Goal: Information Seeking & Learning: Learn about a topic

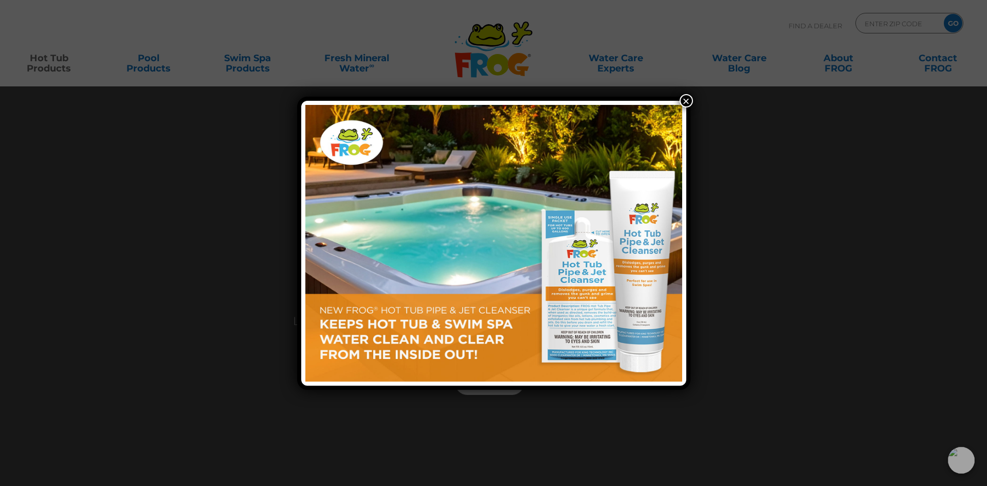
click at [687, 101] on button "×" at bounding box center [686, 100] width 13 height 13
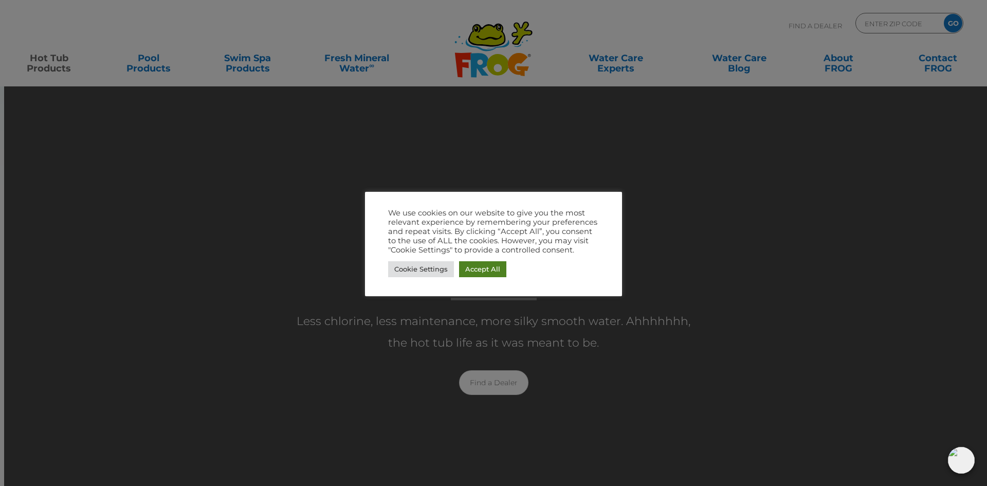
click at [478, 269] on link "Accept All" at bounding box center [482, 269] width 47 height 16
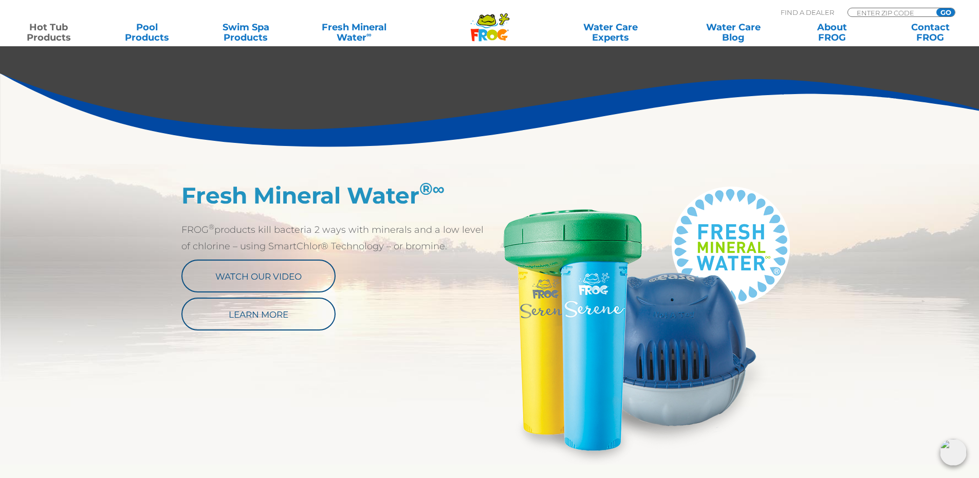
scroll to position [360, 0]
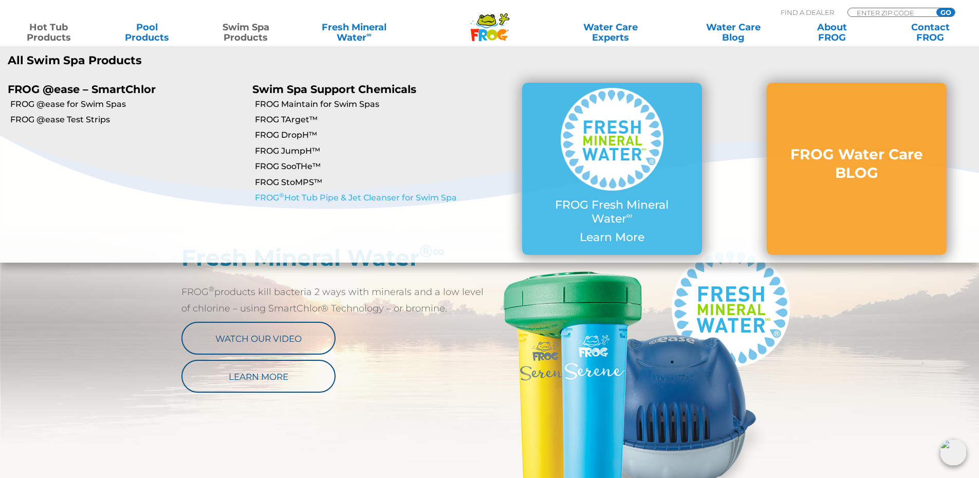
click at [299, 197] on link "FROG ® Hot Tub Pipe & Jet Cleanser for Swim Spa" at bounding box center [372, 197] width 234 height 11
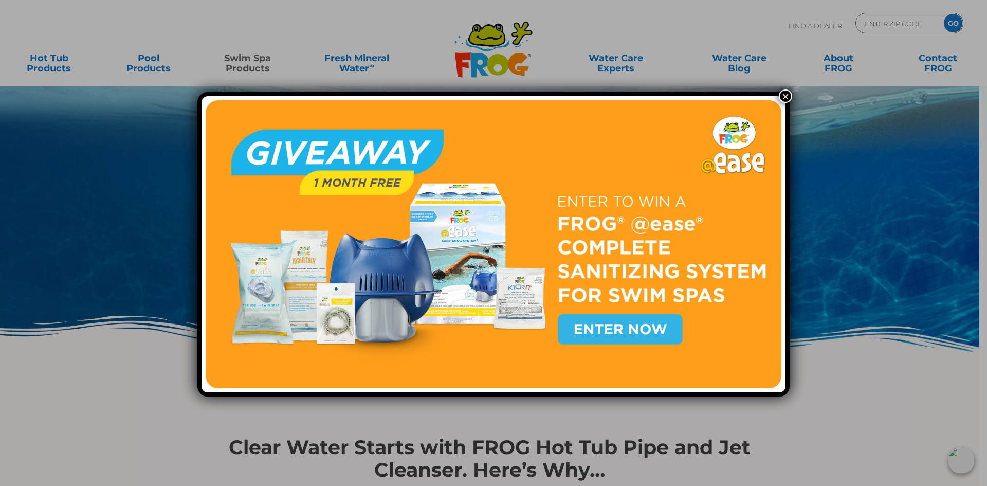
click at [785, 96] on button "×" at bounding box center [785, 95] width 13 height 13
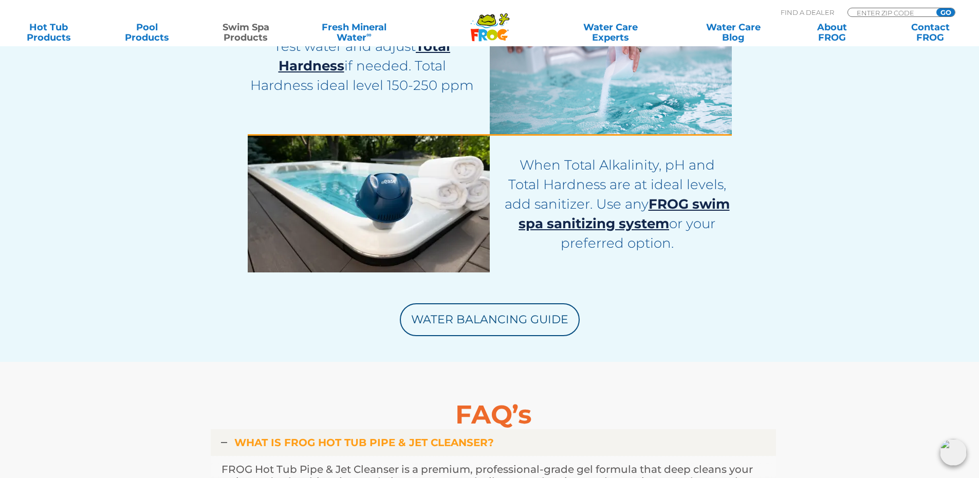
scroll to position [2827, 0]
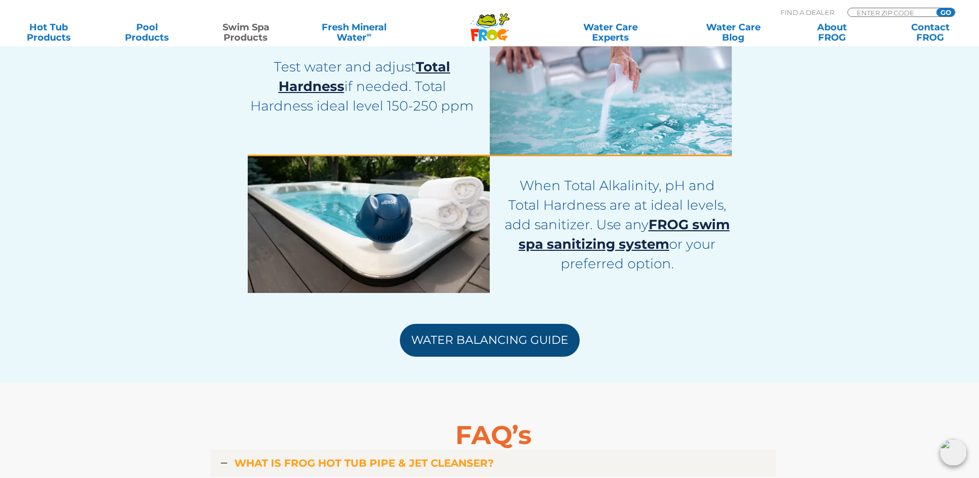
click at [482, 328] on link "Water Balancing Guide" at bounding box center [490, 340] width 180 height 33
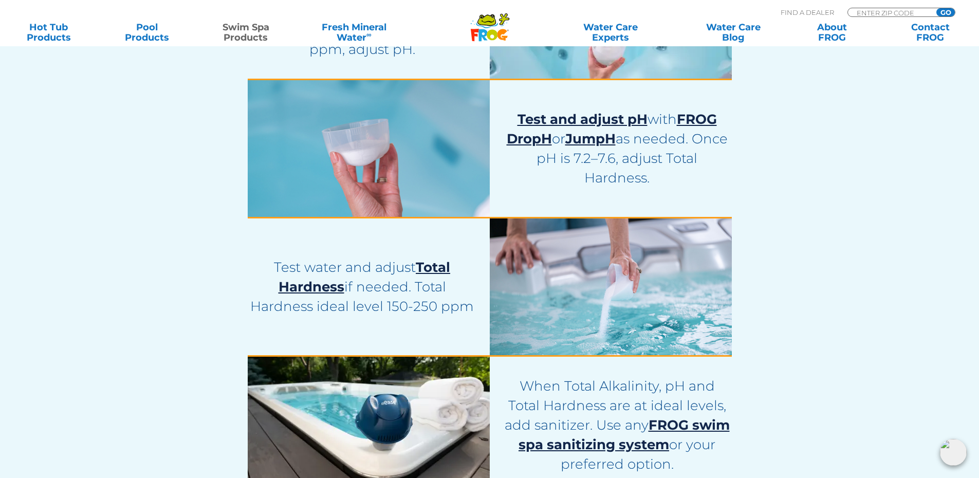
scroll to position [2673, 0]
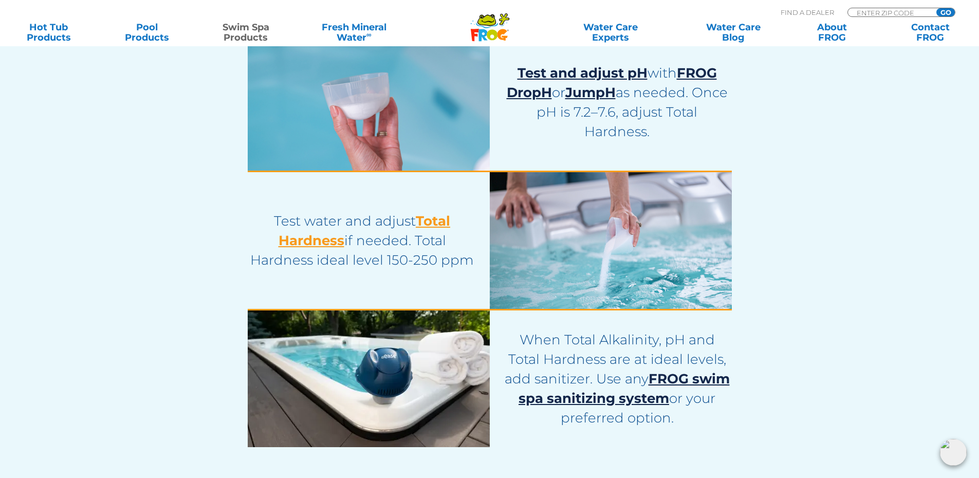
click at [442, 219] on span "Total Hardness" at bounding box center [365, 231] width 172 height 36
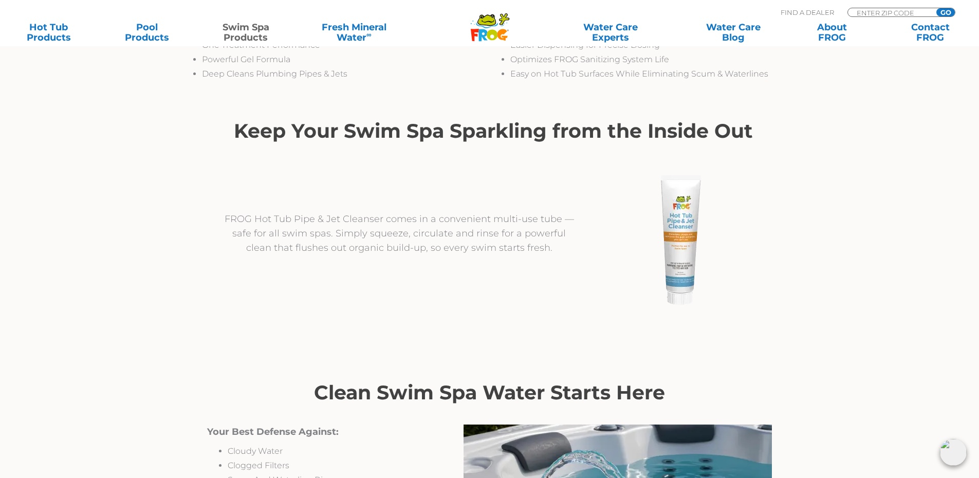
scroll to position [463, 0]
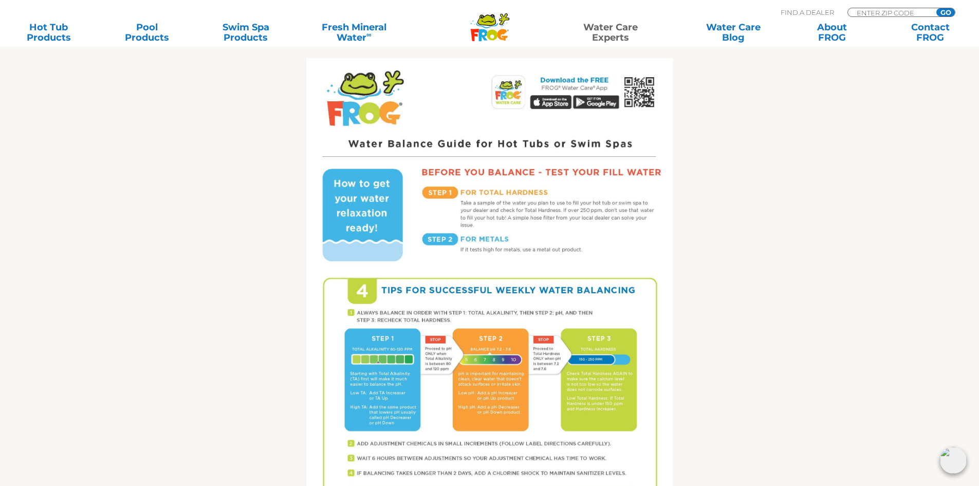
scroll to position [270, 0]
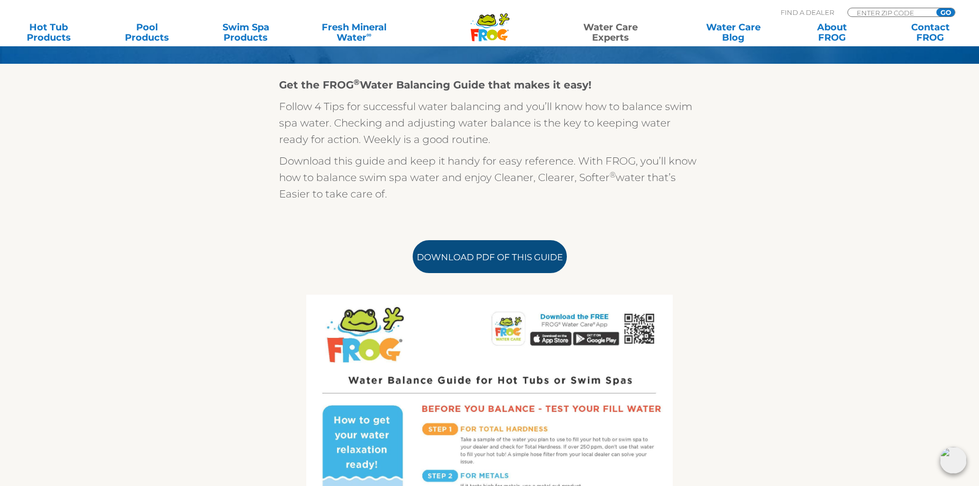
click at [499, 257] on link "Download PDF of this Guide" at bounding box center [490, 256] width 154 height 33
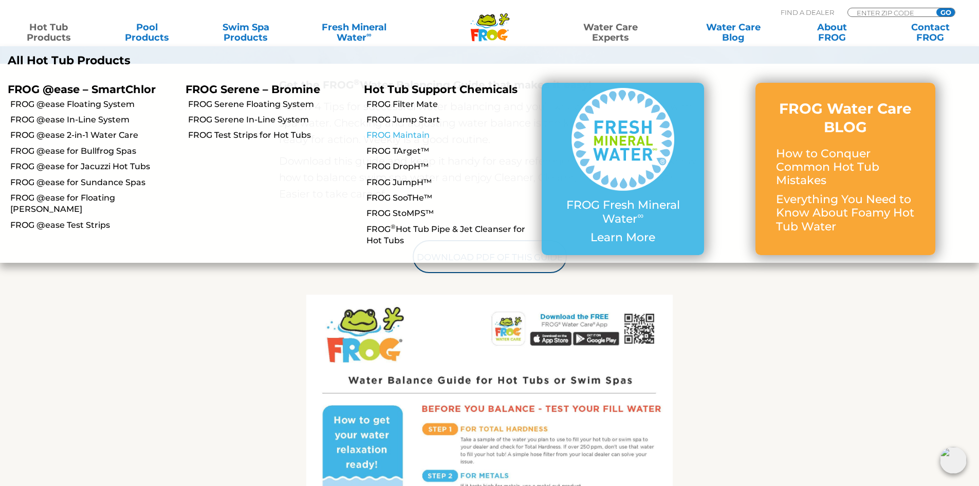
click at [393, 132] on link "FROG Maintain" at bounding box center [451, 135] width 168 height 11
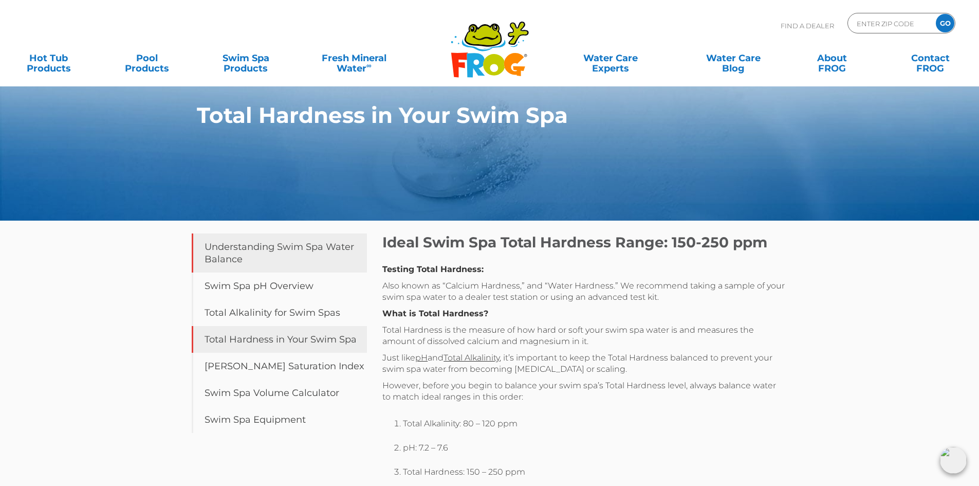
click at [218, 251] on link "Understanding Swim Spa Water Balance" at bounding box center [280, 252] width 176 height 39
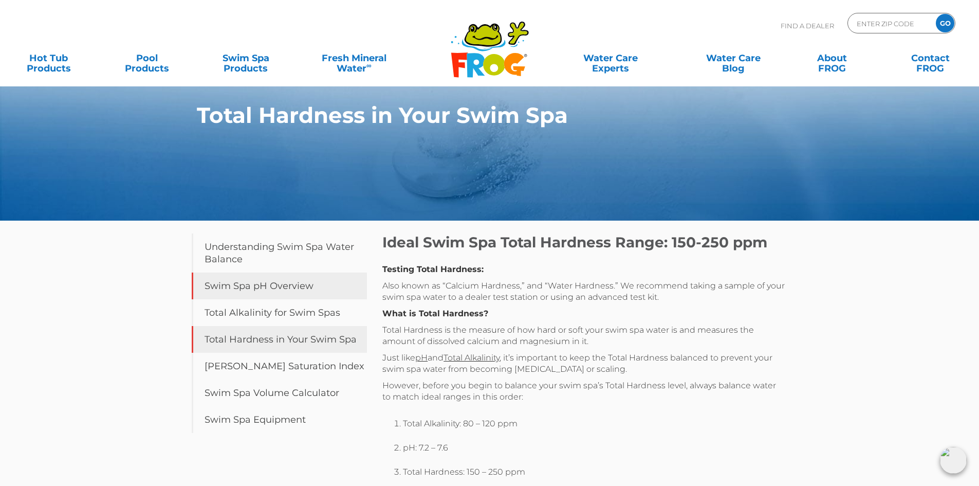
click at [264, 287] on link "Swim Spa pH Overview" at bounding box center [280, 285] width 176 height 27
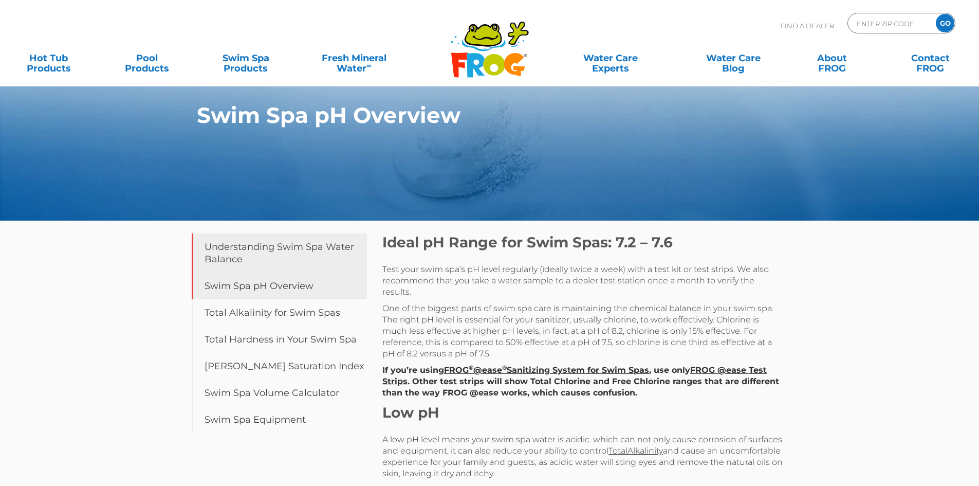
click at [259, 260] on link "Understanding Swim Spa Water Balance" at bounding box center [280, 252] width 176 height 39
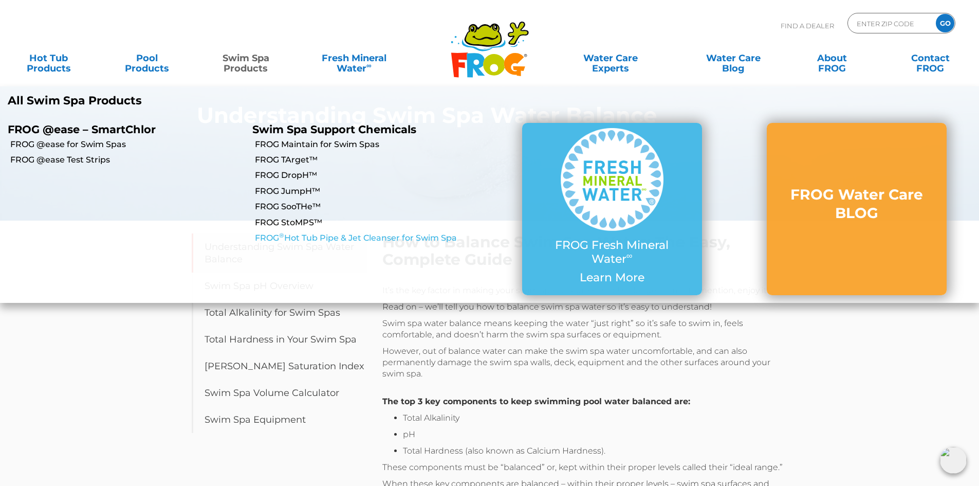
click at [315, 236] on link "FROG ® Hot Tub Pipe & Jet Cleanser for Swim Spa" at bounding box center [372, 237] width 234 height 11
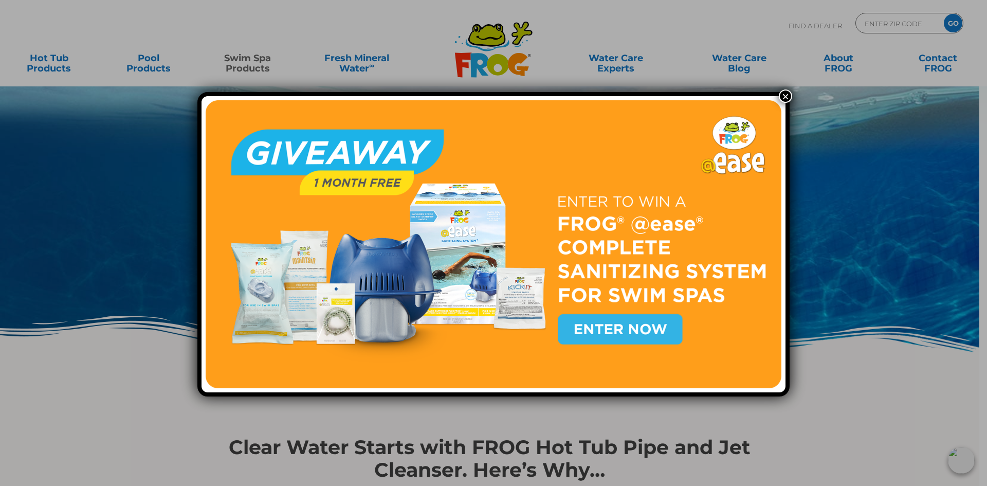
click at [785, 93] on button "×" at bounding box center [785, 95] width 13 height 13
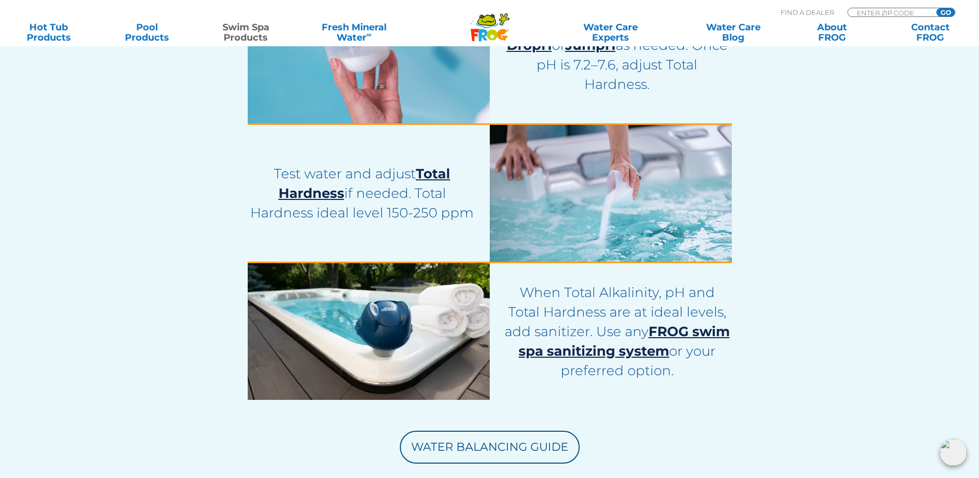
scroll to position [2724, 0]
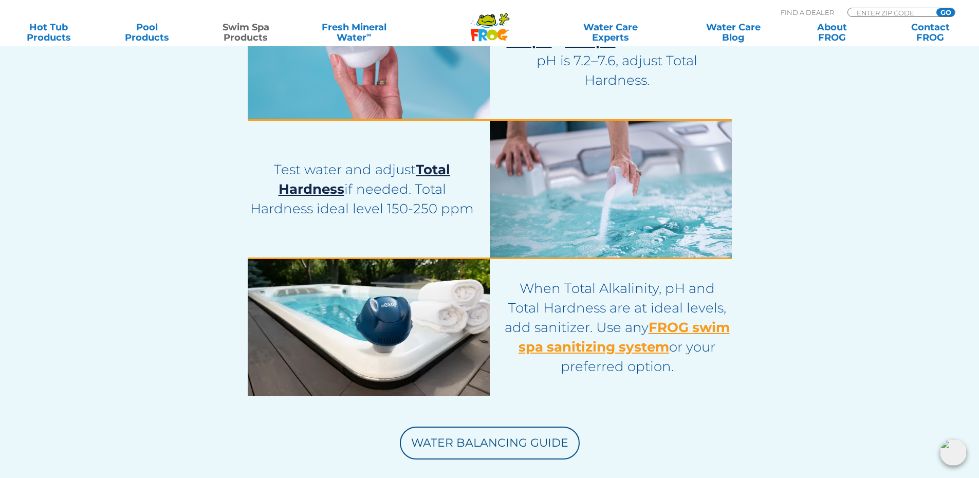
click at [660, 323] on span "FROG swim spa sanitizing system" at bounding box center [624, 337] width 211 height 36
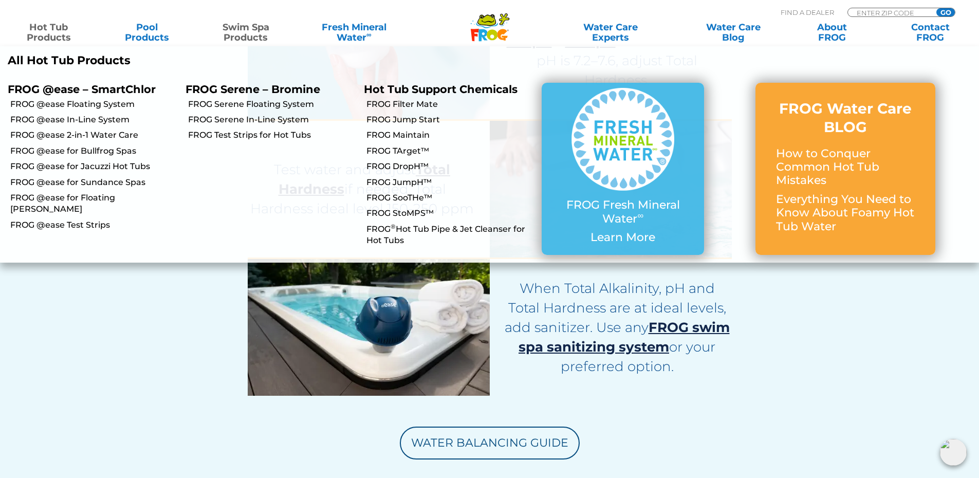
click at [63, 34] on link "Hot Tub Products" at bounding box center [48, 32] width 77 height 21
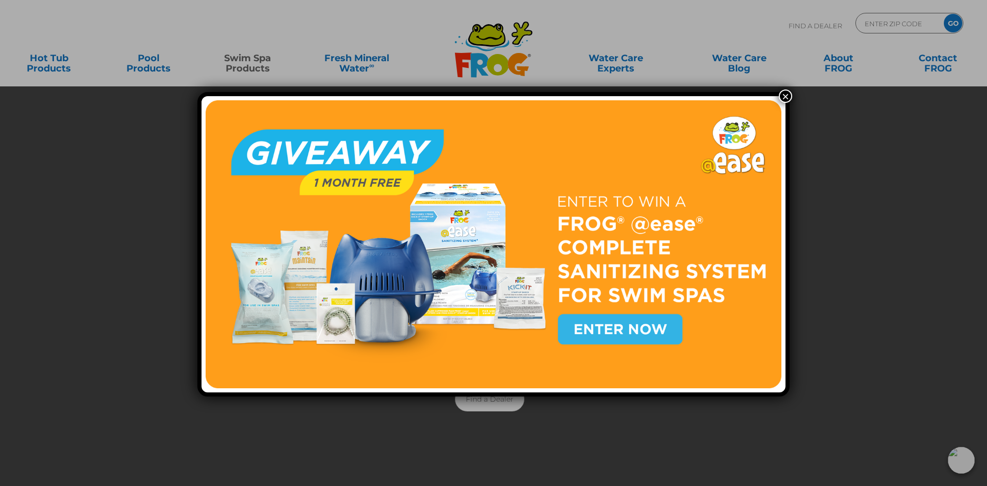
click at [782, 97] on button "×" at bounding box center [785, 95] width 13 height 13
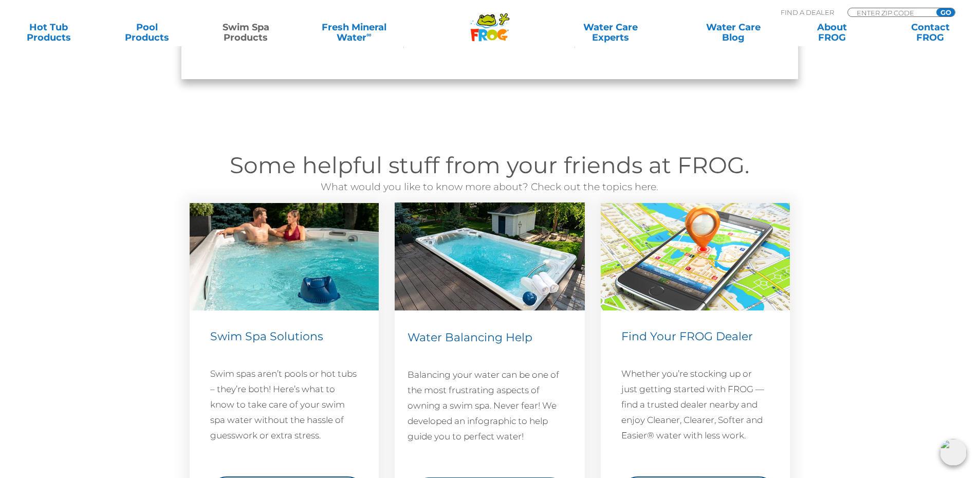
scroll to position [1285, 0]
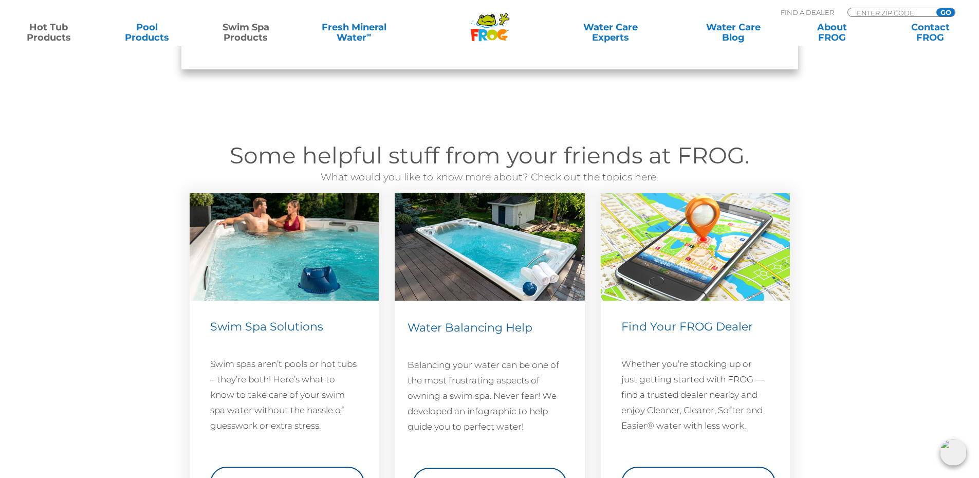
click at [16, 31] on link "Hot Tub Products" at bounding box center [48, 32] width 77 height 21
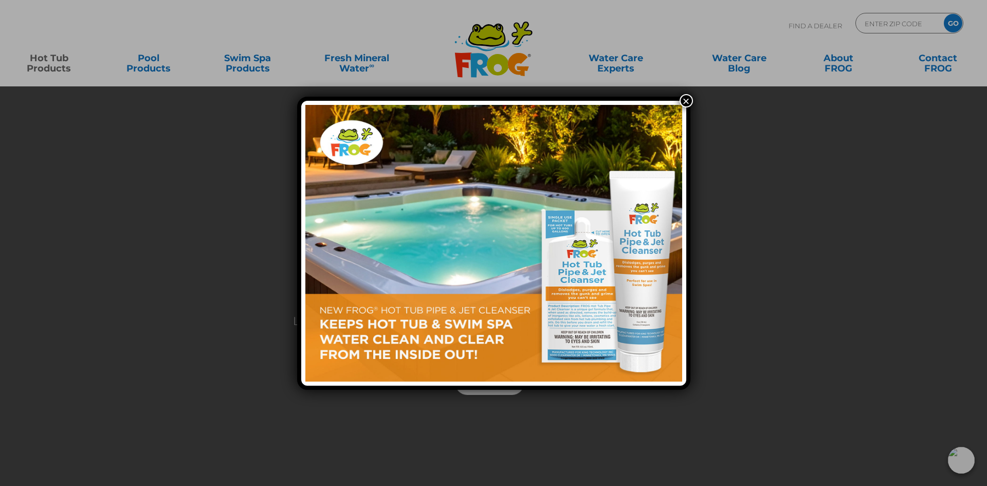
click at [688, 99] on button "×" at bounding box center [686, 100] width 13 height 13
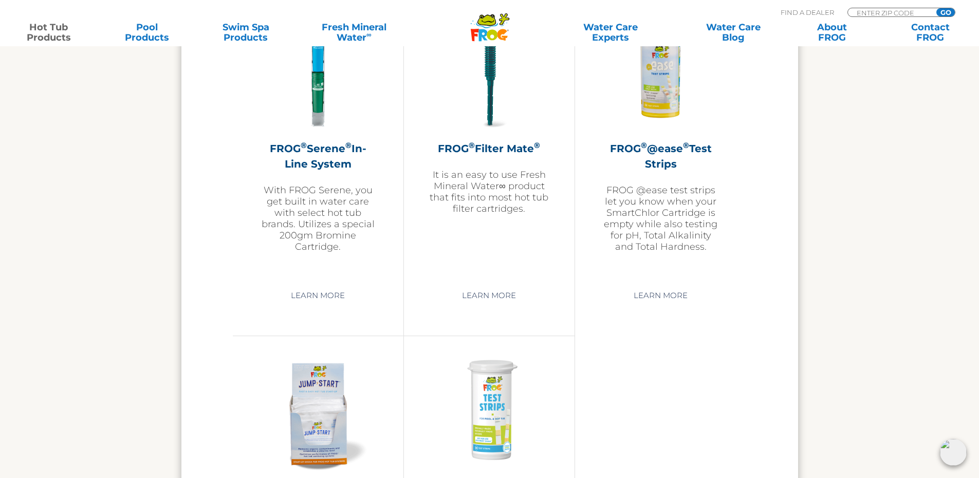
scroll to position [2210, 0]
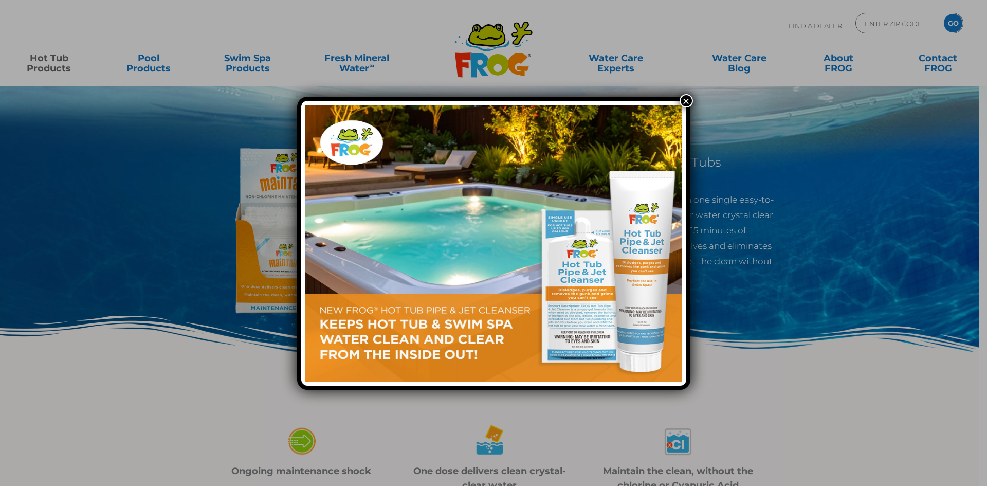
click at [683, 103] on button "×" at bounding box center [686, 100] width 13 height 13
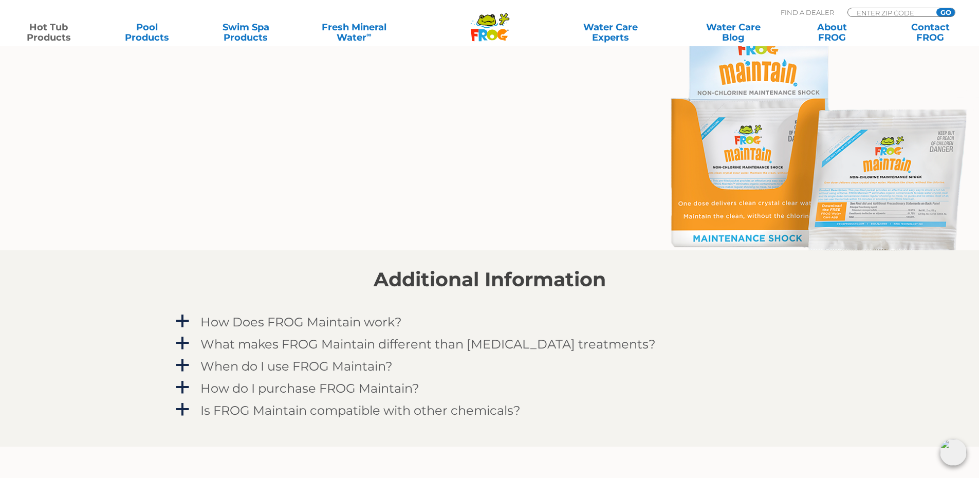
scroll to position [771, 0]
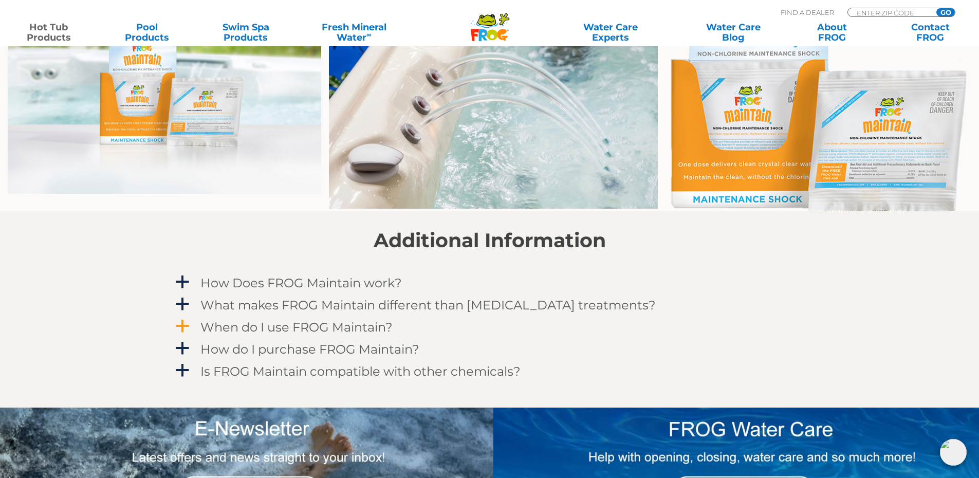
click at [236, 332] on h4 "When do I use FROG Maintain?" at bounding box center [296, 327] width 192 height 14
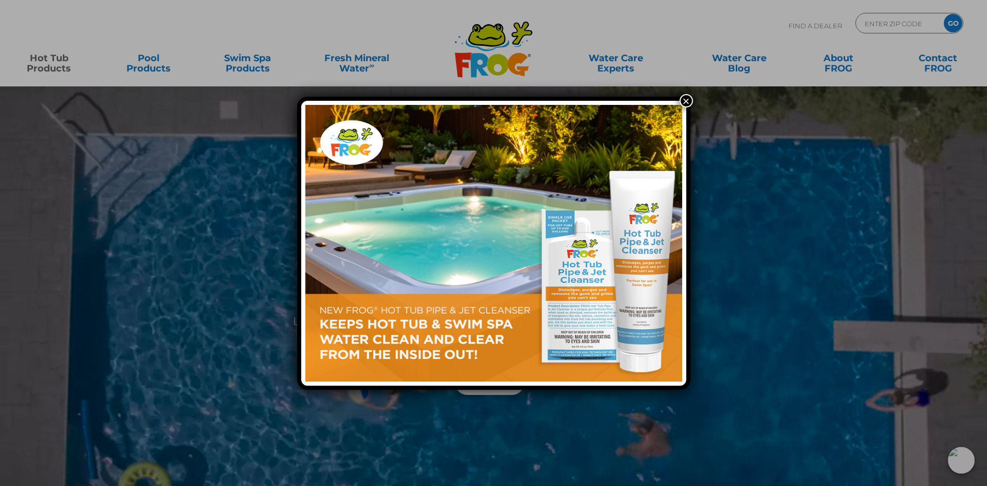
click at [682, 102] on button "×" at bounding box center [686, 100] width 13 height 13
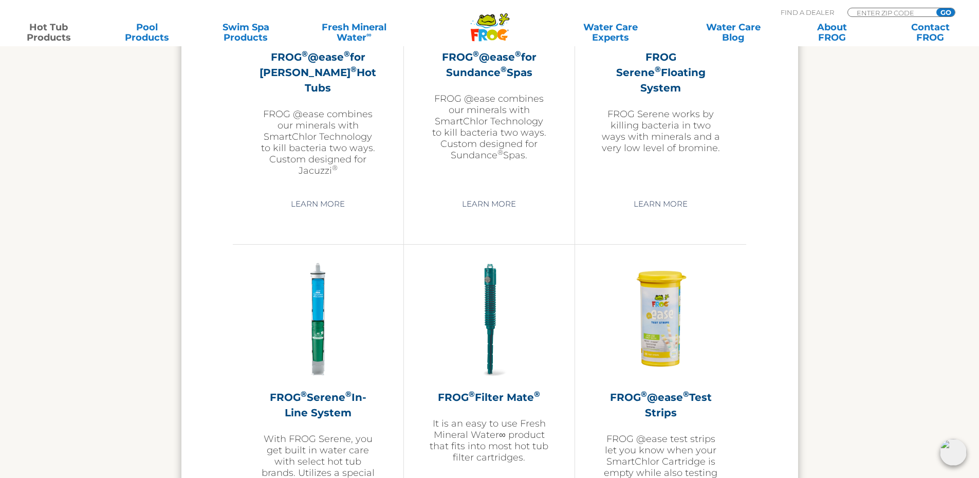
scroll to position [2056, 0]
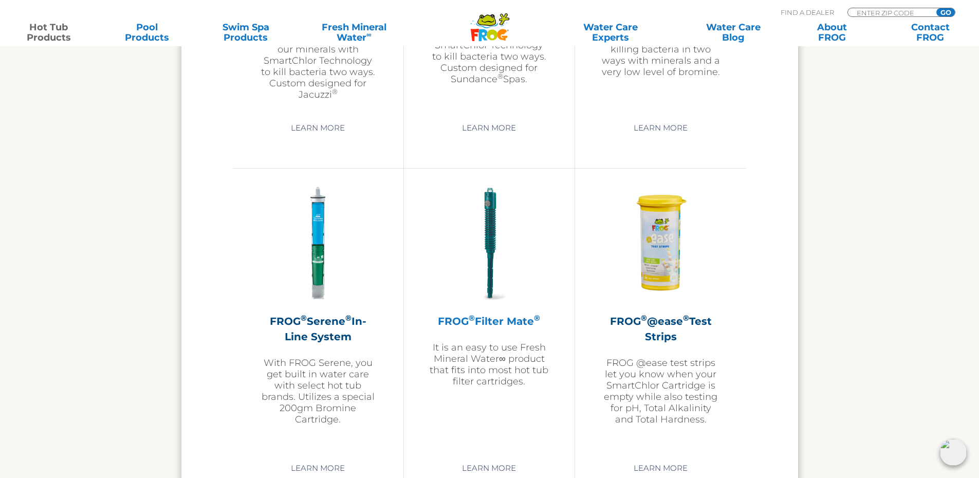
click at [480, 352] on p "It is an easy to use Fresh Mineral Water∞ product that fits into most hot tub f…" at bounding box center [489, 364] width 119 height 45
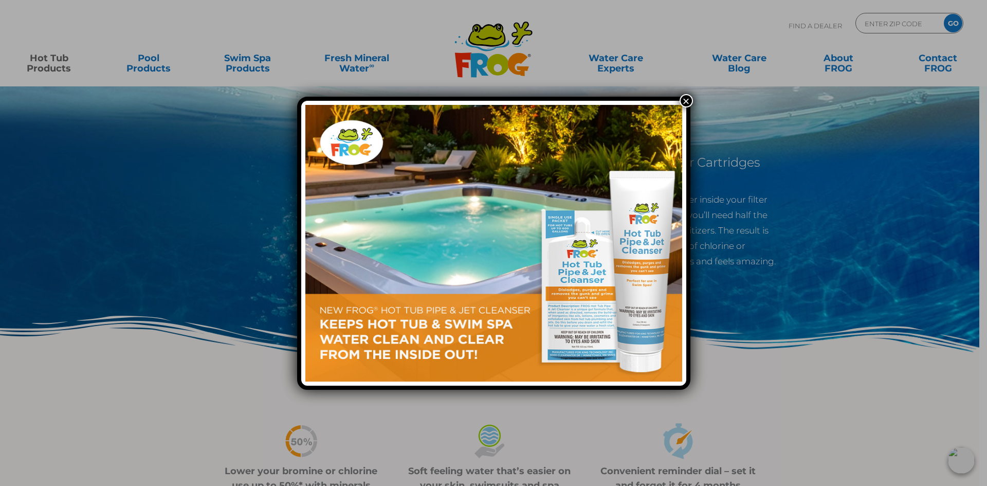
click at [685, 96] on button "×" at bounding box center [686, 100] width 13 height 13
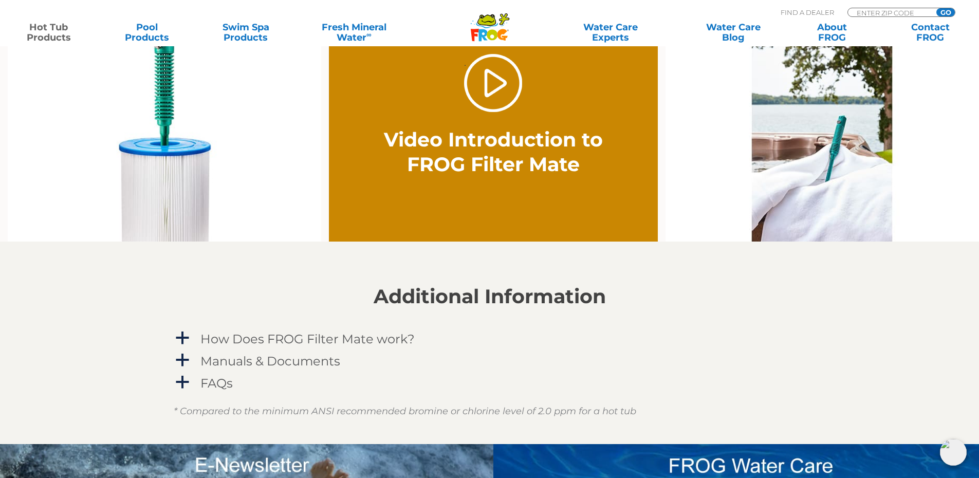
scroll to position [822, 0]
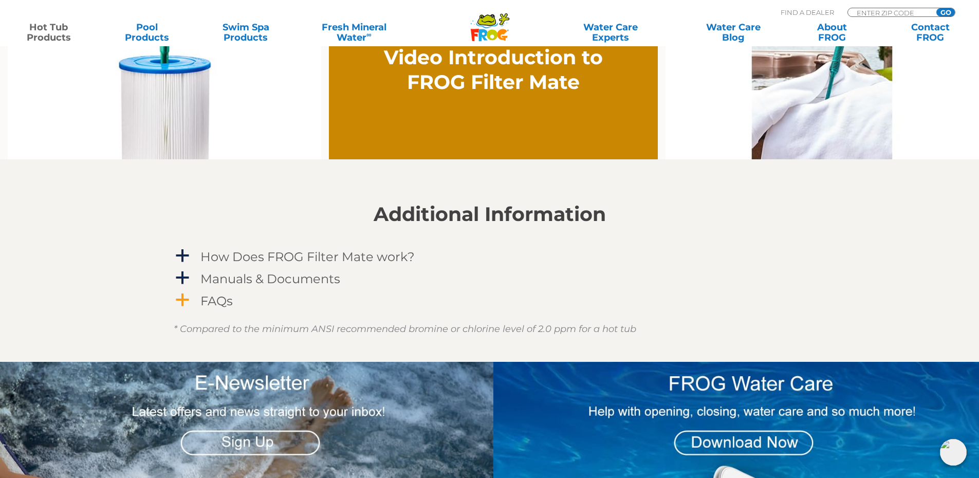
click at [208, 296] on h4 "FAQs" at bounding box center [216, 301] width 32 height 14
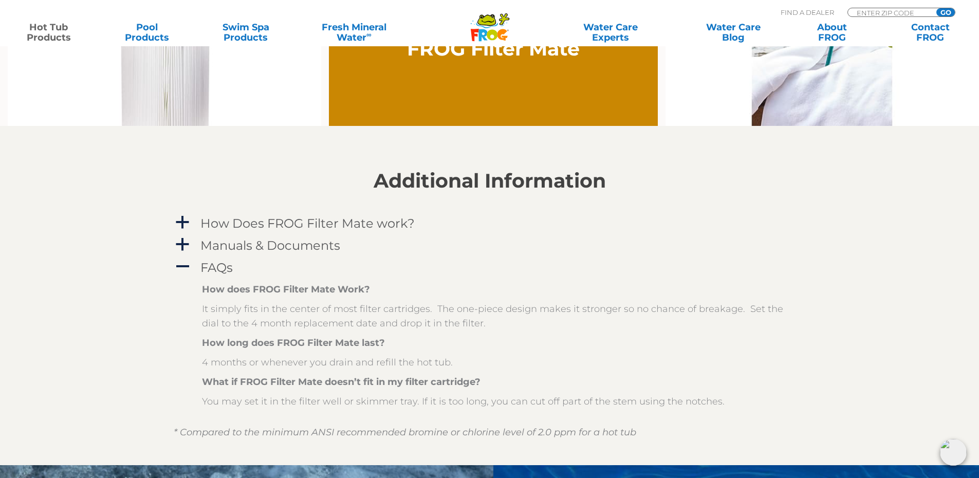
scroll to position [874, 0]
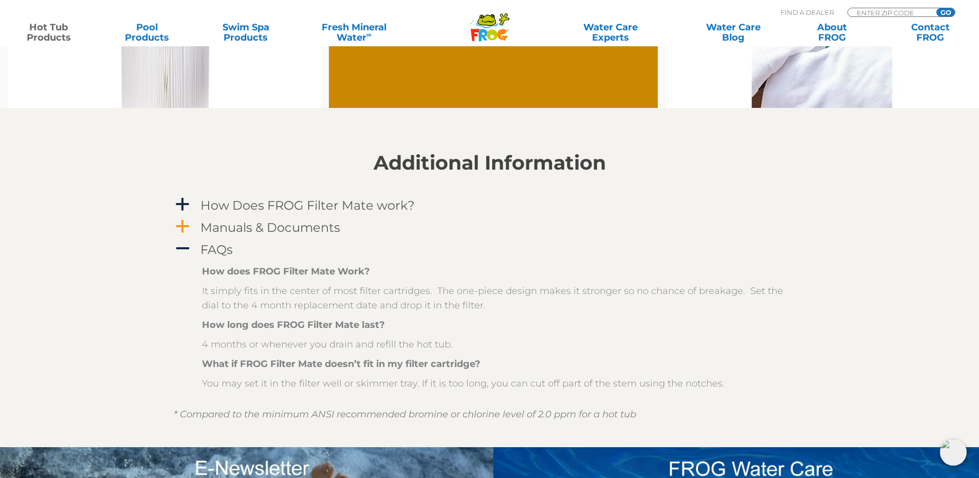
click at [258, 226] on h4 "Manuals & Documents" at bounding box center [270, 228] width 140 height 14
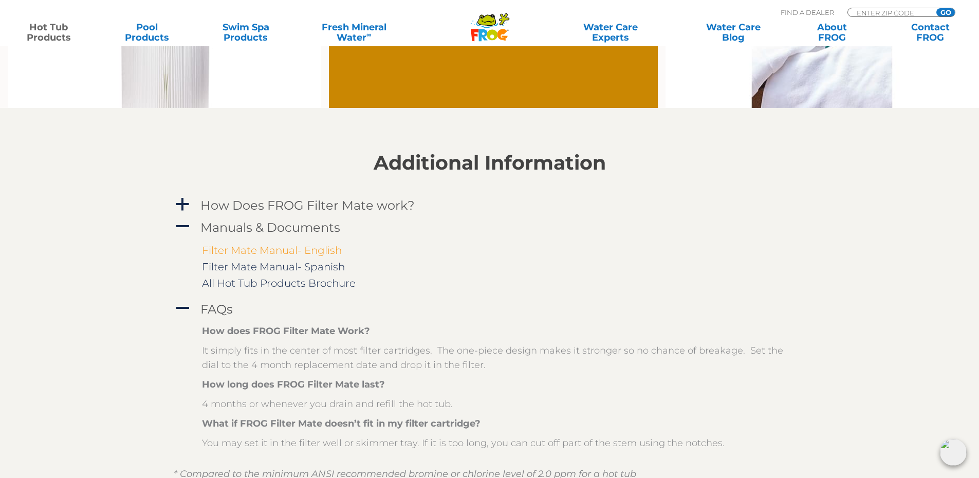
click at [245, 251] on link "Filter Mate Manual- English" at bounding box center [272, 250] width 140 height 12
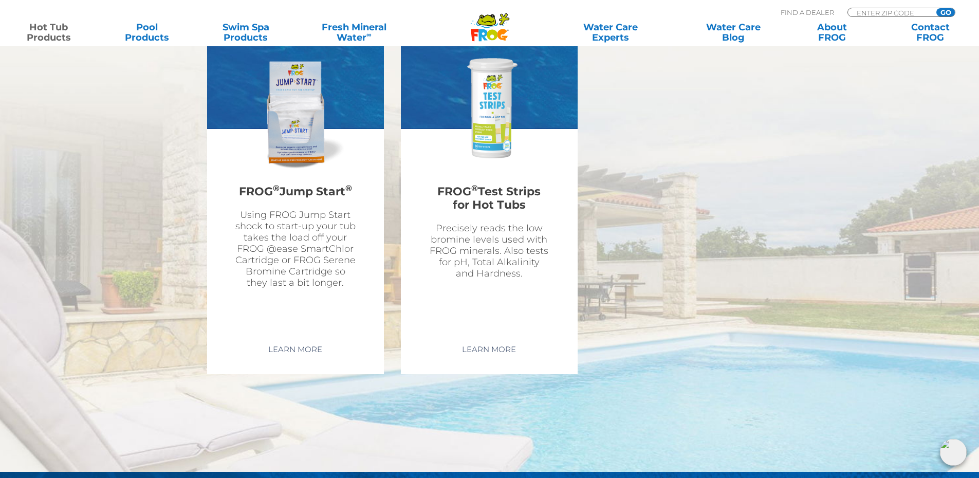
scroll to position [3290, 0]
